Goal: Information Seeking & Learning: Learn about a topic

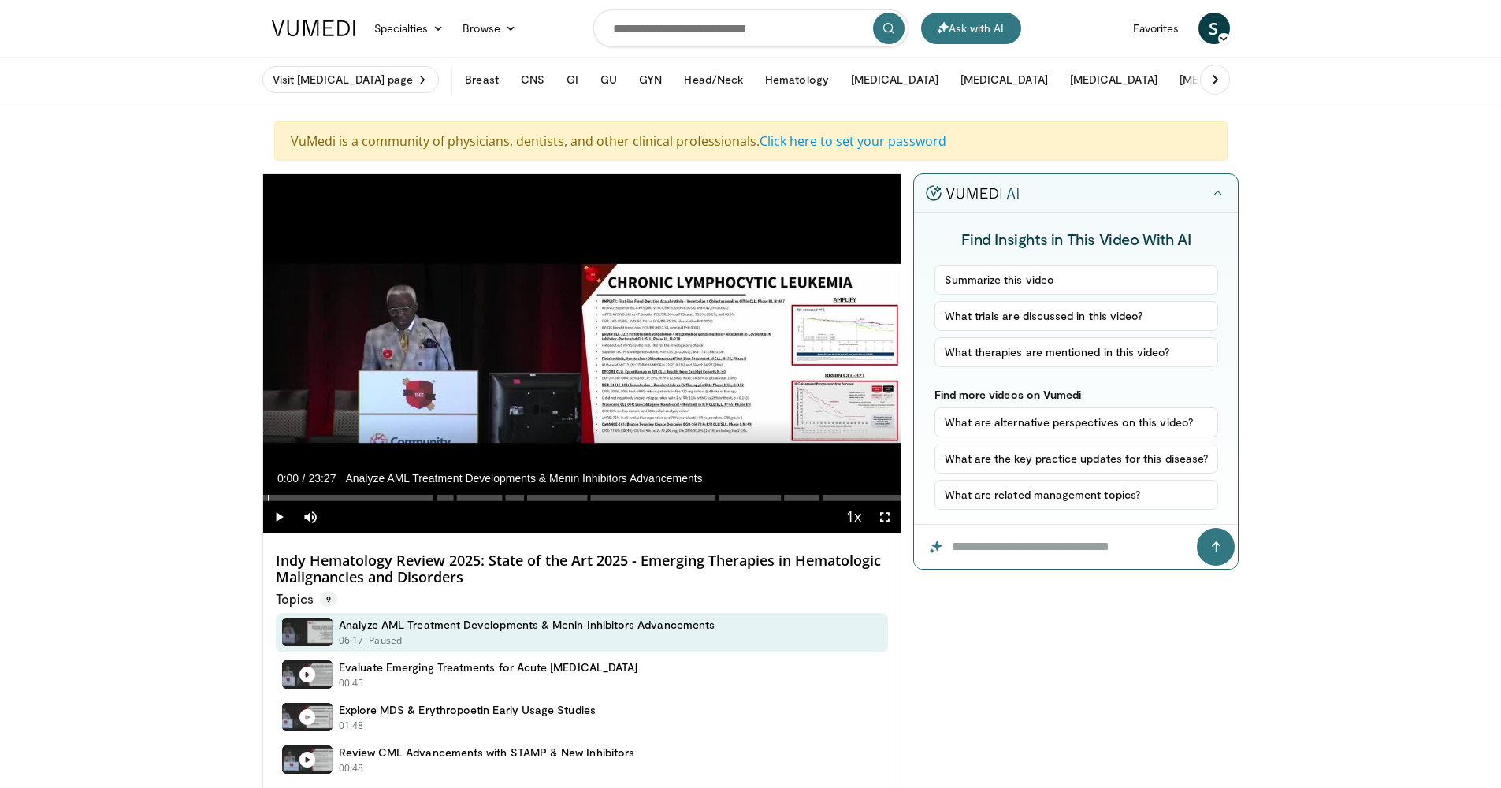
click at [268, 496] on div "Progress Bar" at bounding box center [269, 498] width 2 height 6
click at [278, 520] on span "Video Player" at bounding box center [279, 517] width 32 height 32
click at [266, 496] on div "Progress Bar" at bounding box center [267, 498] width 2 height 6
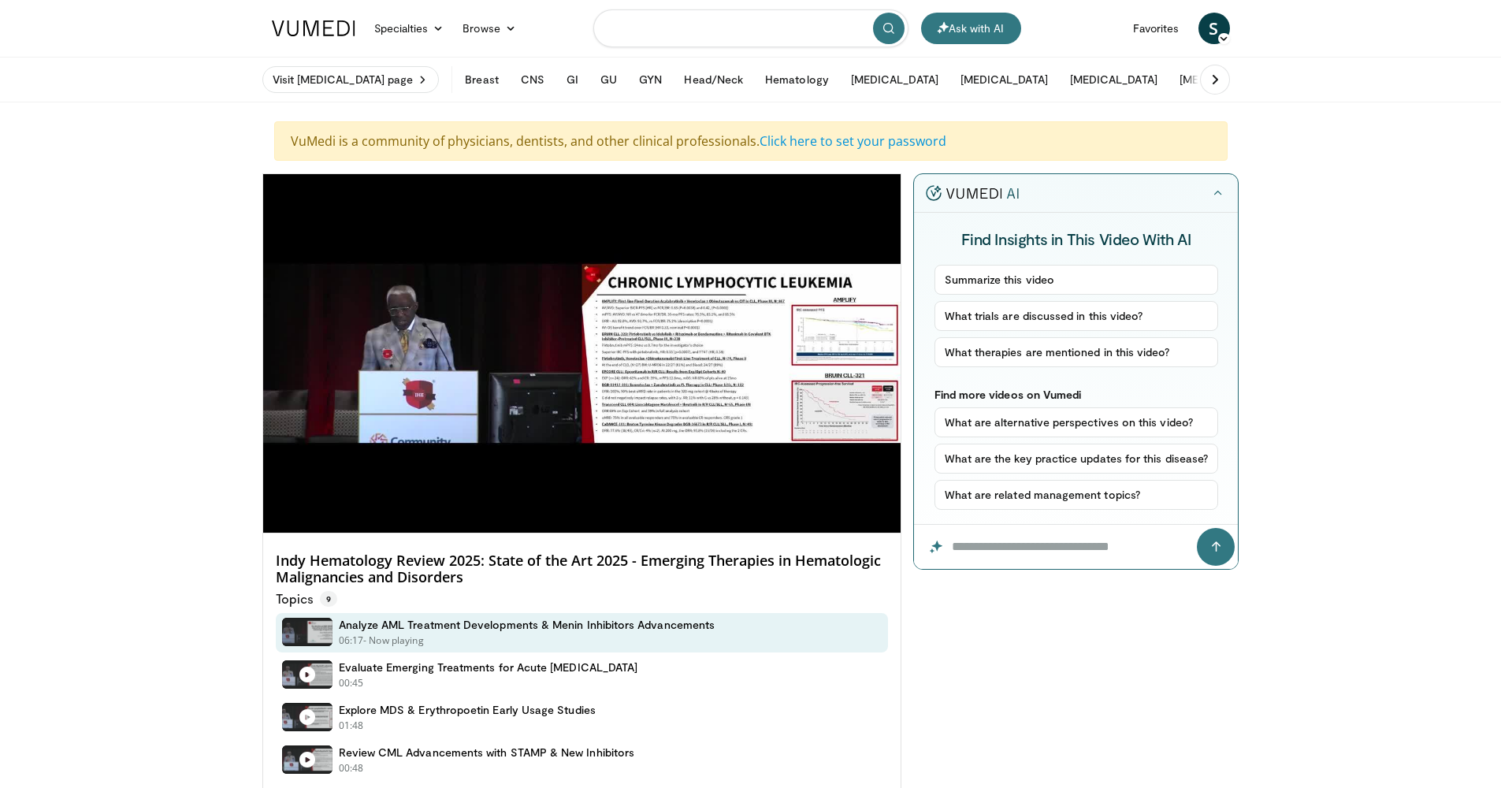
click at [647, 36] on input "Search topics, interventions" at bounding box center [750, 28] width 315 height 38
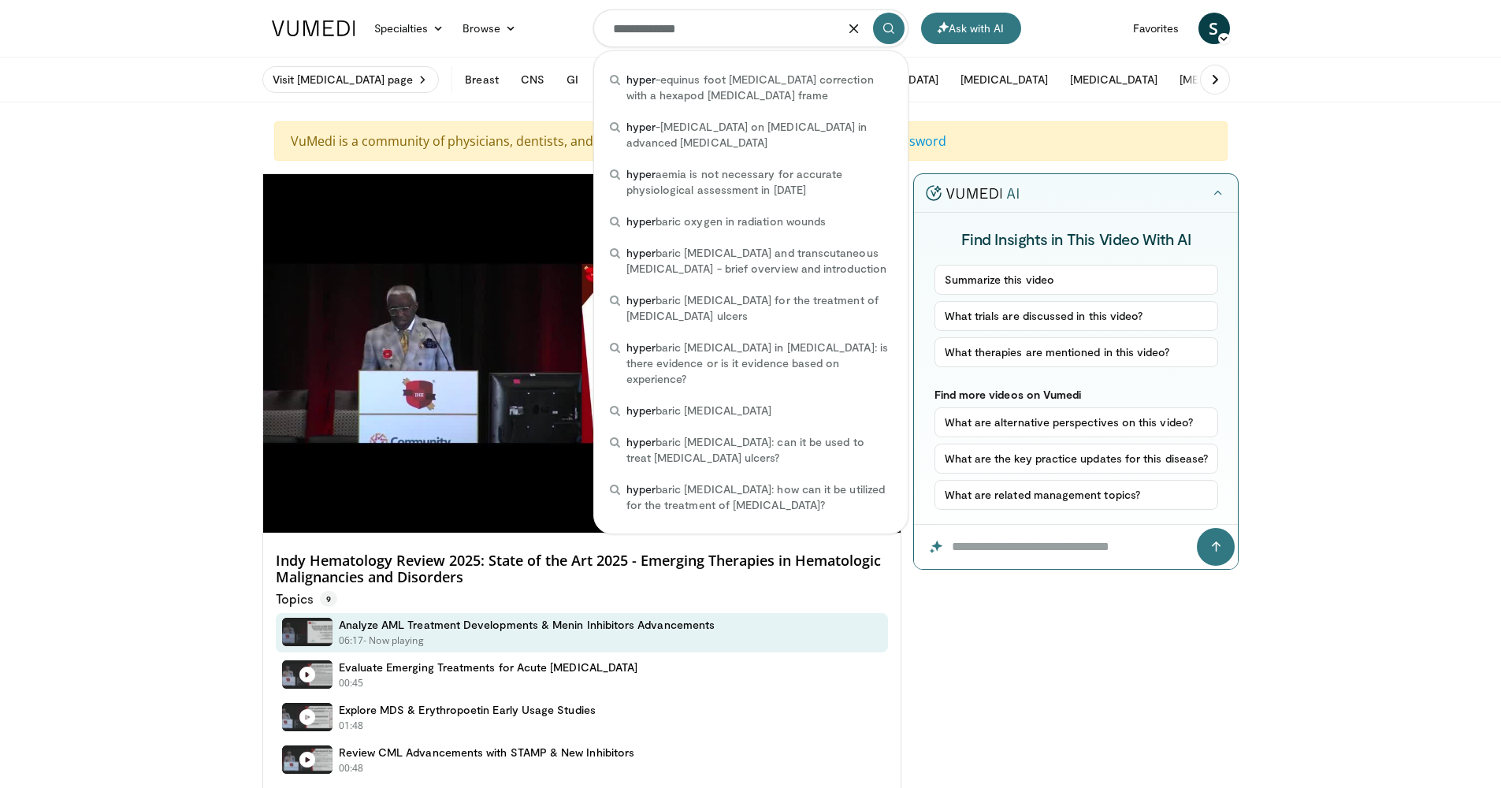
type input "**********"
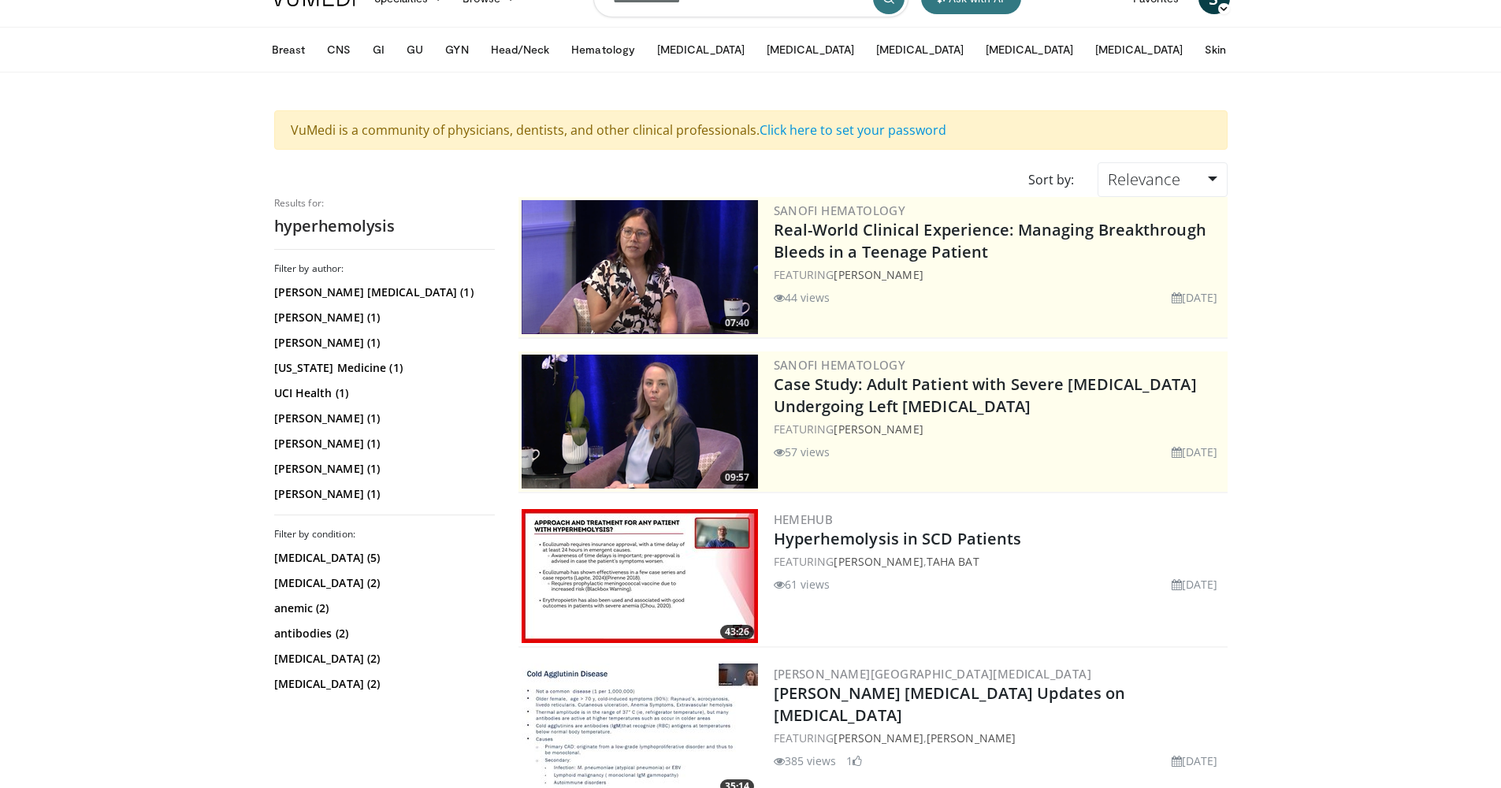
scroll to position [61, 0]
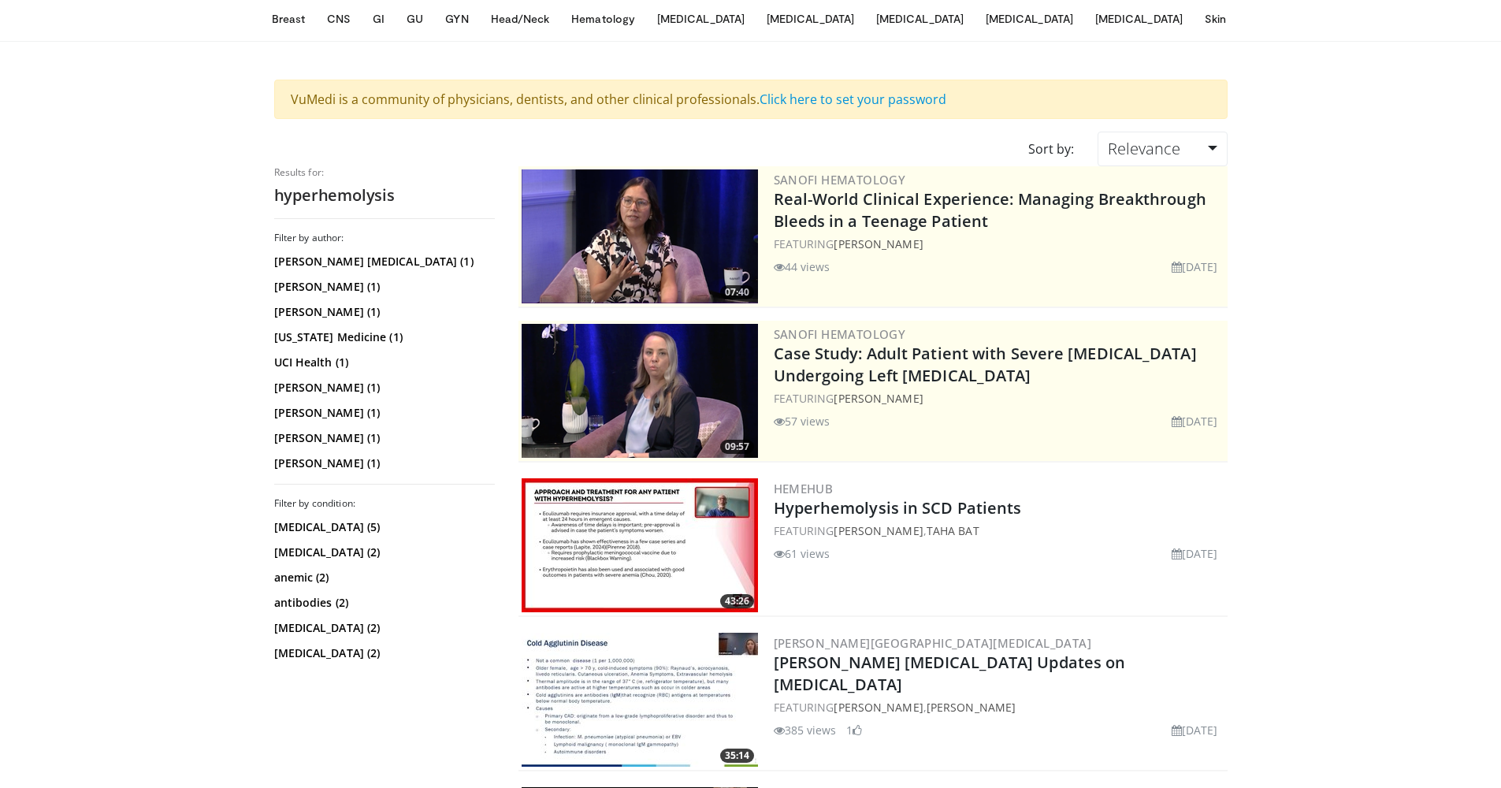
click at [641, 583] on img at bounding box center [640, 545] width 236 height 134
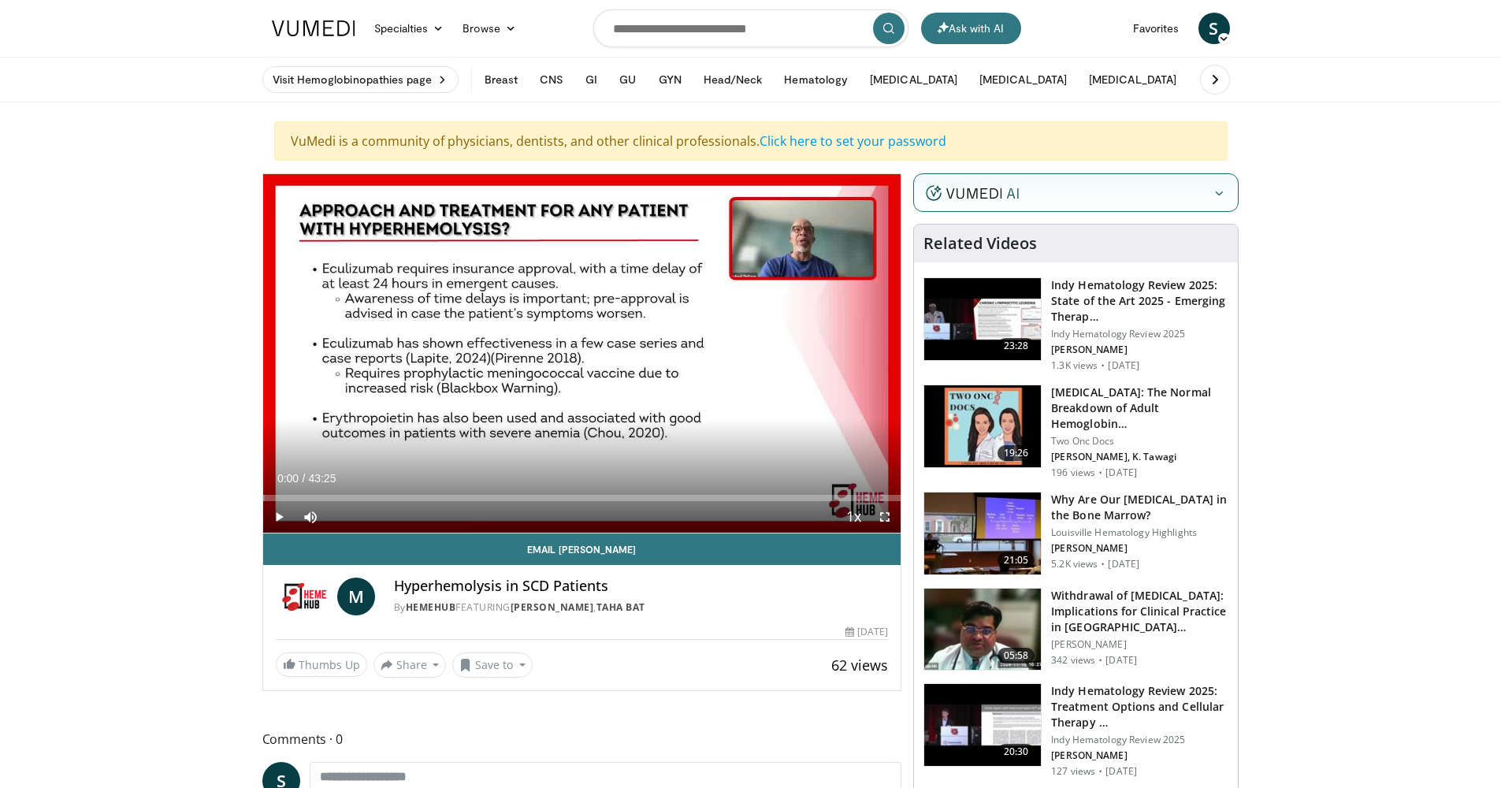
click at [283, 517] on span "Video Player" at bounding box center [279, 517] width 32 height 32
